Goal: Transaction & Acquisition: Book appointment/travel/reservation

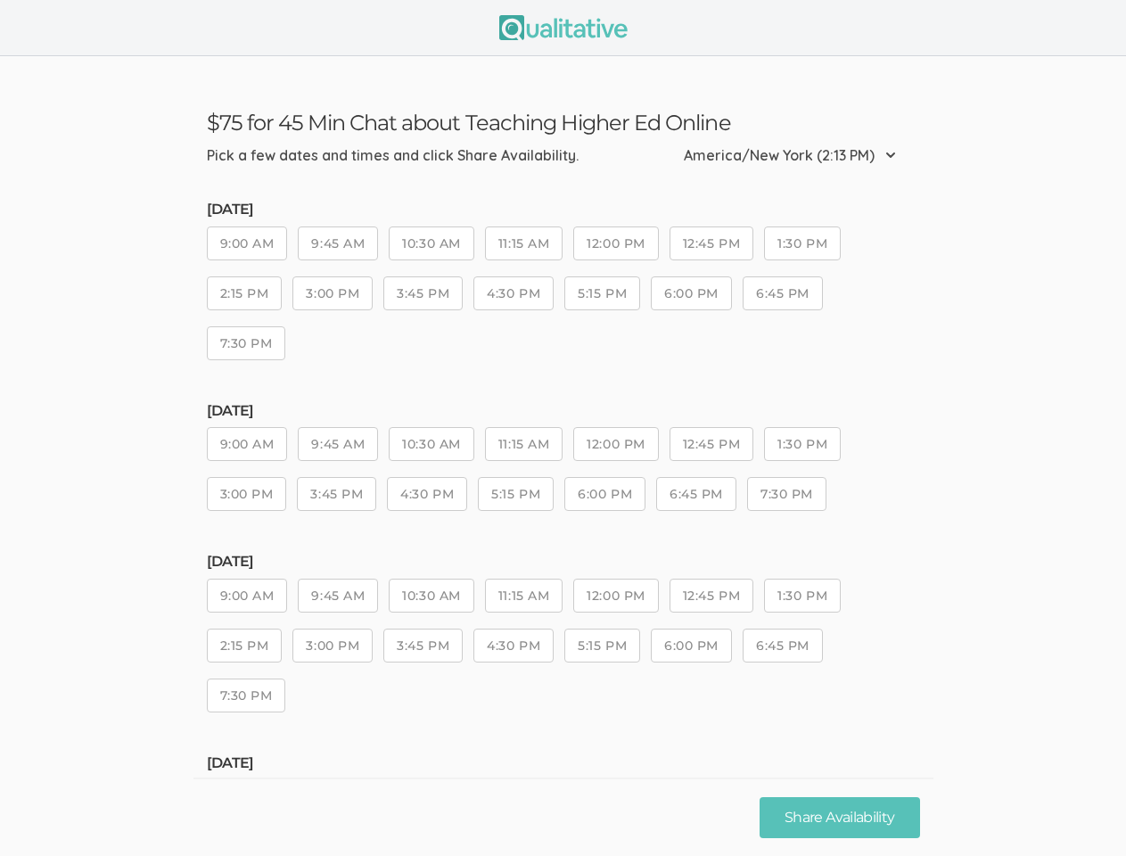
click at [563, 428] on button "11:15 AM" at bounding box center [524, 444] width 78 height 34
click at [248, 243] on button "9:00 AM" at bounding box center [247, 243] width 81 height 34
click at [339, 243] on button "9:45 AM" at bounding box center [338, 243] width 80 height 34
click at [433, 243] on button "10:30 AM" at bounding box center [431, 243] width 85 height 34
click at [527, 243] on button "11:15 AM" at bounding box center [524, 243] width 78 height 34
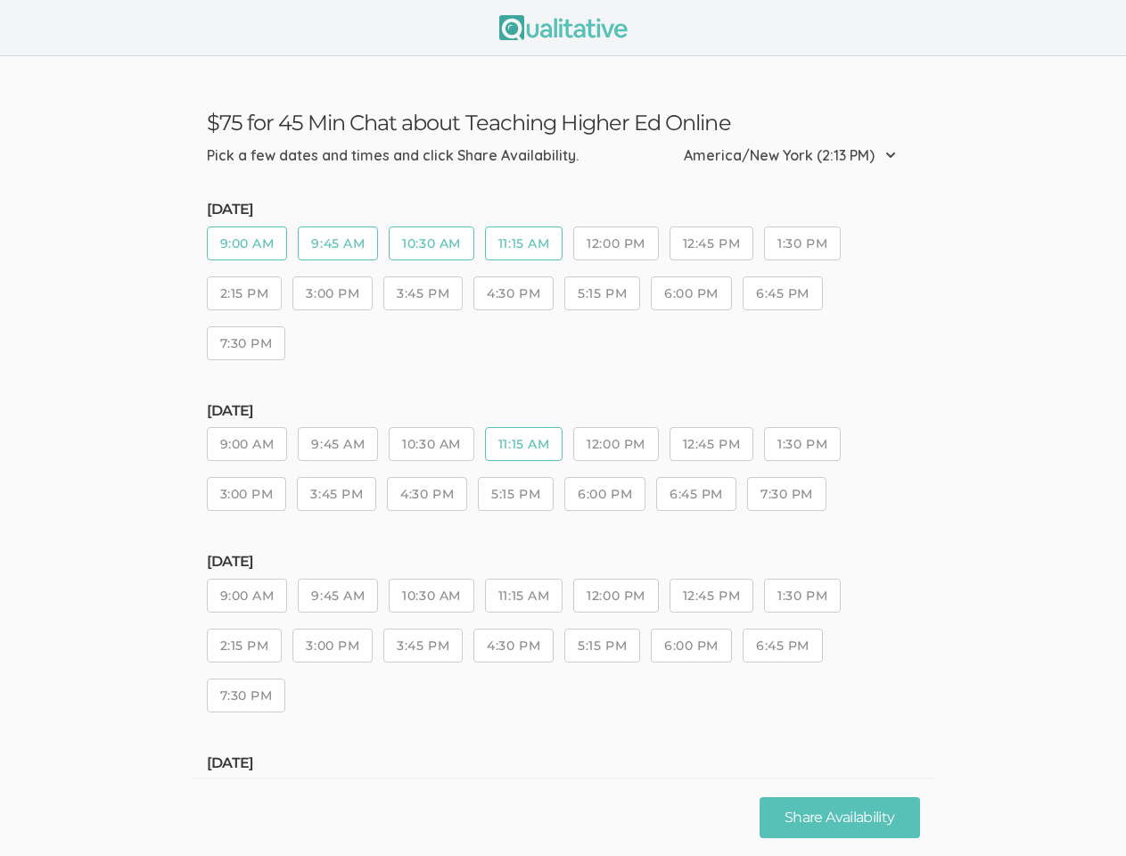
click at [620, 243] on button "12:00 PM" at bounding box center [615, 243] width 85 height 34
click at [716, 243] on button "12:45 PM" at bounding box center [712, 243] width 84 height 34
click at [808, 243] on button "1:30 PM" at bounding box center [802, 243] width 77 height 34
click at [244, 293] on button "2:15 PM" at bounding box center [245, 293] width 76 height 34
click at [334, 293] on button "3:00 PM" at bounding box center [332, 293] width 80 height 34
